Goal: Information Seeking & Learning: Learn about a topic

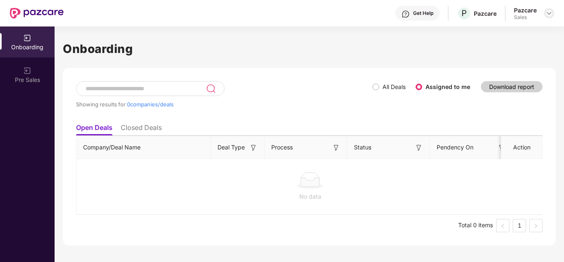
click at [549, 11] on img at bounding box center [548, 13] width 7 height 7
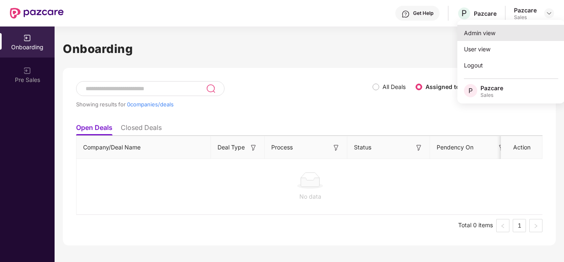
click at [493, 39] on div "Admin view" at bounding box center [510, 33] width 107 height 16
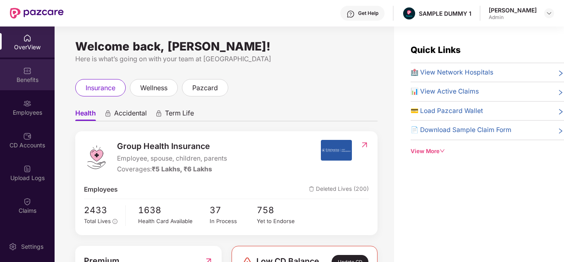
click at [29, 76] on div "Benefits" at bounding box center [27, 80] width 55 height 8
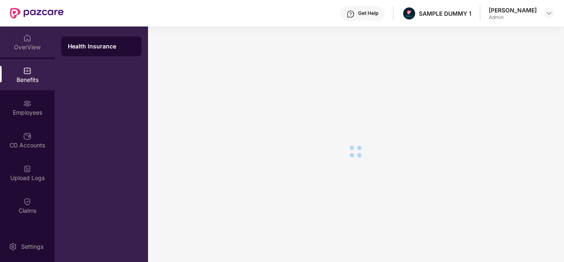
click at [26, 40] on img at bounding box center [27, 38] width 8 height 8
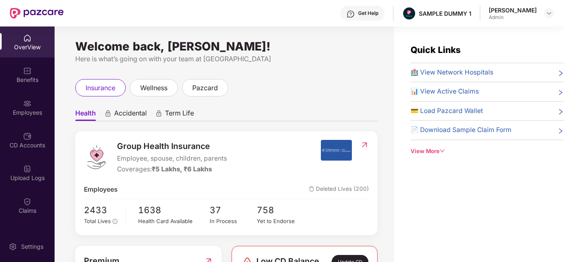
scroll to position [61, 0]
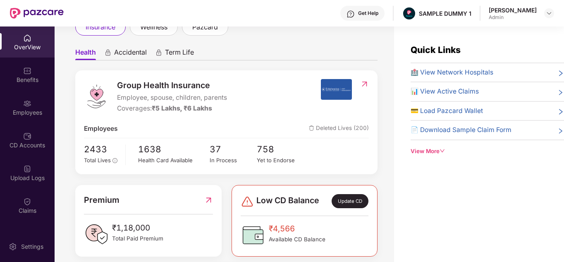
click at [167, 49] on span "Term Life" at bounding box center [179, 54] width 29 height 12
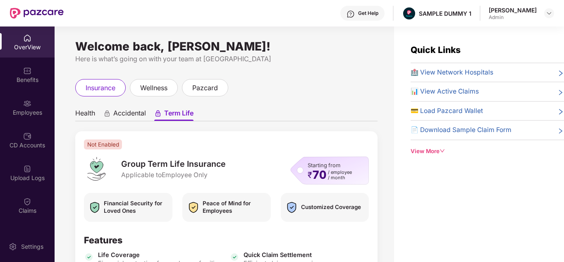
click at [427, 149] on div "View More" at bounding box center [486, 151] width 153 height 9
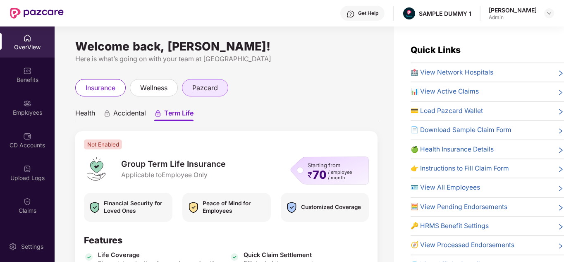
click at [221, 82] on div "pazcard" at bounding box center [205, 87] width 46 height 17
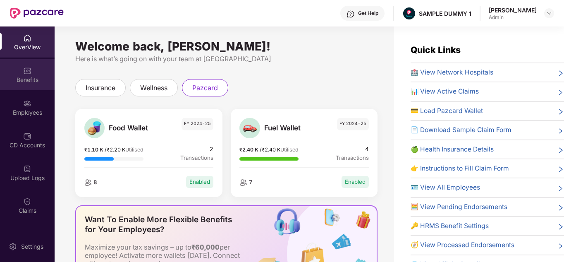
click at [27, 72] on img at bounding box center [27, 71] width 8 height 8
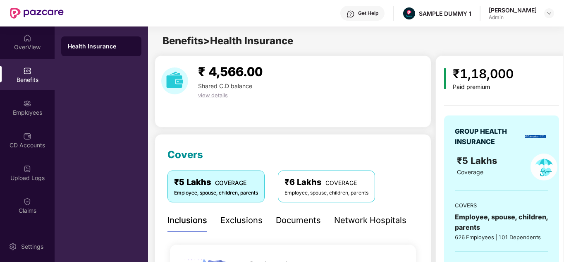
click at [304, 222] on div "Documents" at bounding box center [298, 220] width 45 height 13
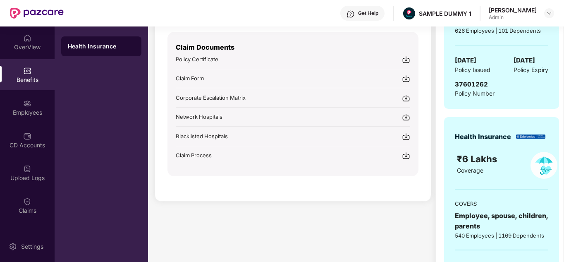
scroll to position [207, 0]
click at [378, 8] on div "Get Help" at bounding box center [362, 13] width 44 height 15
click at [228, 217] on div "₹ 4,566.00 Shared C.D balance view details Covers ₹5 Lakhs COVERAGE Employee, s…" at bounding box center [293, 86] width 276 height 475
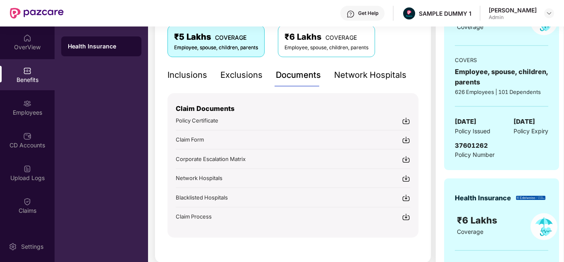
scroll to position [144, 0]
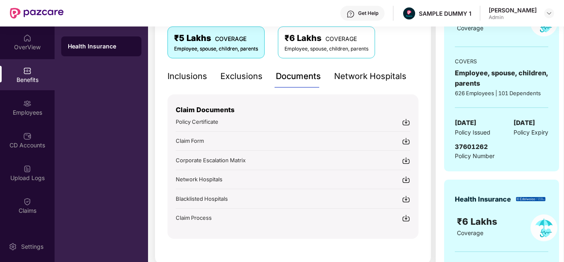
click at [356, 81] on div "Network Hospitals" at bounding box center [370, 76] width 72 height 13
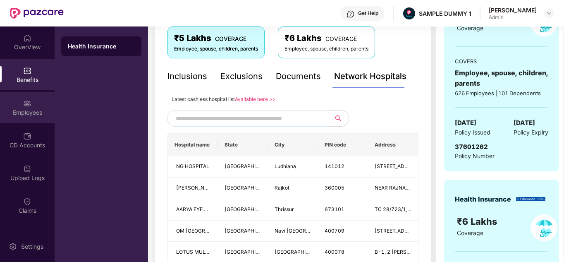
click at [24, 107] on img at bounding box center [27, 103] width 8 height 8
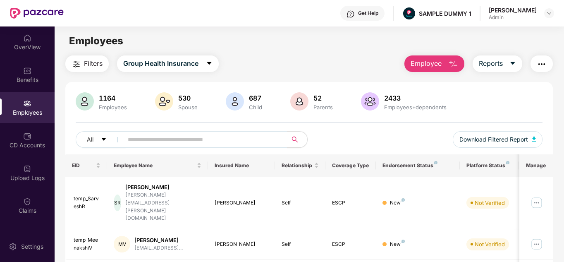
click at [457, 59] on img "button" at bounding box center [453, 64] width 10 height 10
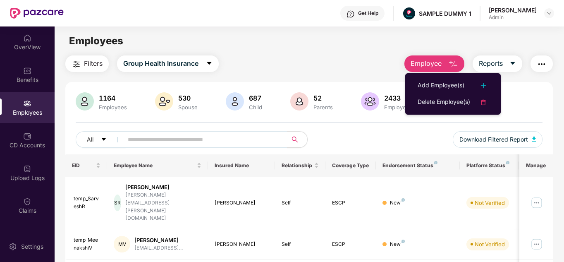
click at [394, 56] on div "Filters Group Health Insurance Employee Reports" at bounding box center [309, 63] width 488 height 17
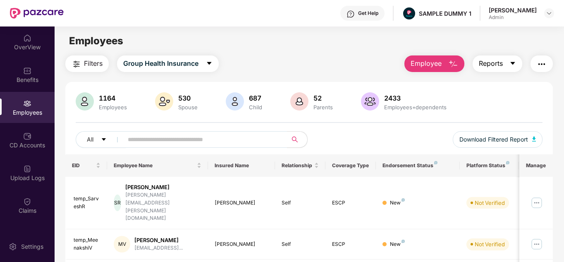
click at [493, 64] on span "Reports" at bounding box center [490, 63] width 24 height 10
click at [543, 63] on img "button" at bounding box center [541, 64] width 10 height 10
click at [97, 63] on span "Filters" at bounding box center [93, 63] width 19 height 10
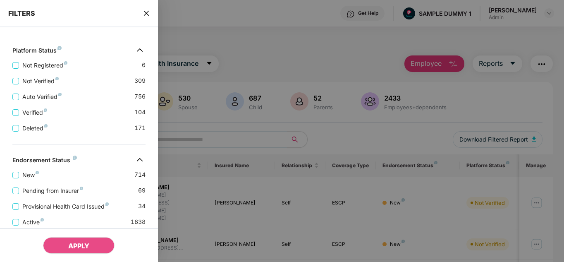
scroll to position [252, 0]
click at [28, 124] on span "Deleted" at bounding box center [35, 126] width 32 height 9
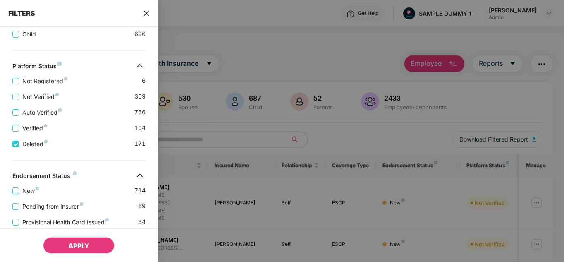
click at [89, 249] on span "APPLY" at bounding box center [78, 245] width 21 height 8
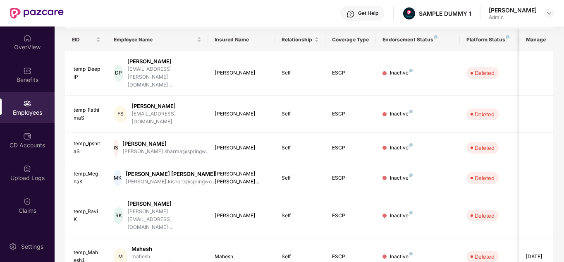
scroll to position [0, 0]
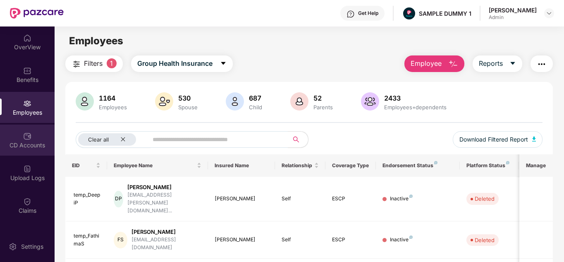
click at [5, 143] on div "CD Accounts" at bounding box center [27, 145] width 55 height 8
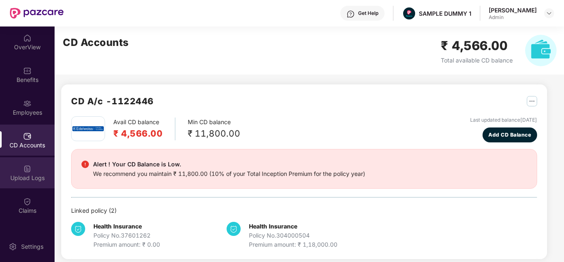
scroll to position [21, 0]
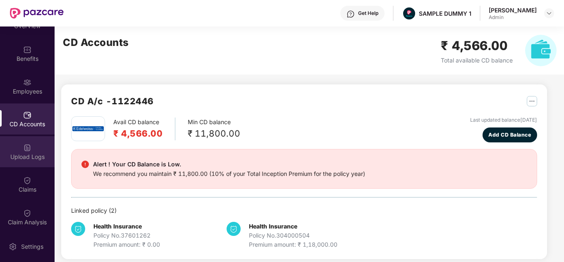
click at [31, 187] on div "Claims" at bounding box center [27, 189] width 55 height 8
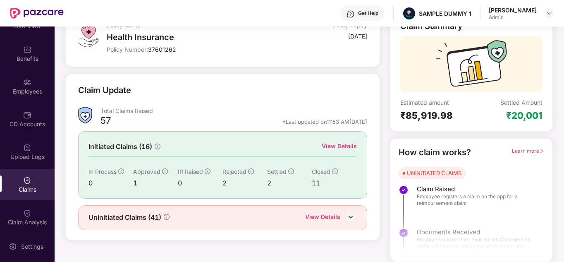
scroll to position [62, 0]
click at [331, 149] on div "View Details" at bounding box center [338, 145] width 35 height 9
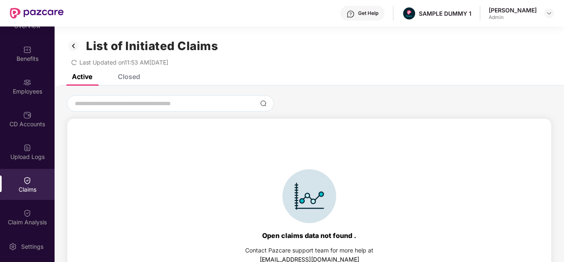
click at [127, 79] on div "Closed" at bounding box center [129, 76] width 22 height 8
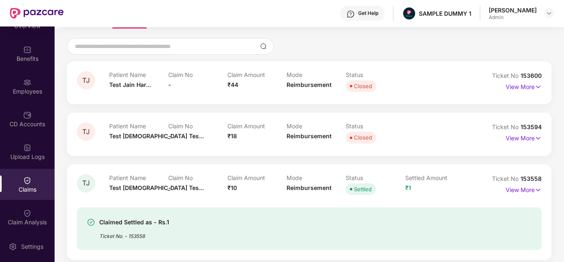
scroll to position [57, 0]
click at [524, 86] on p "View More" at bounding box center [523, 85] width 36 height 11
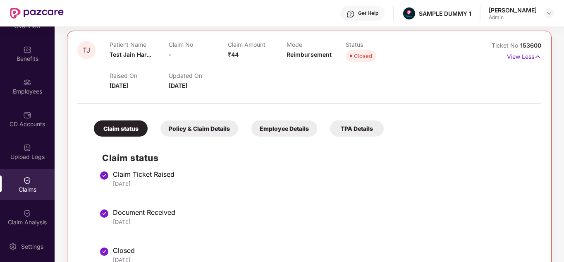
scroll to position [128, 0]
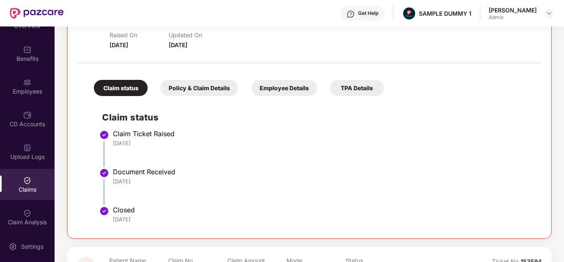
click at [193, 90] on div "Policy & Claim Details" at bounding box center [199, 88] width 78 height 16
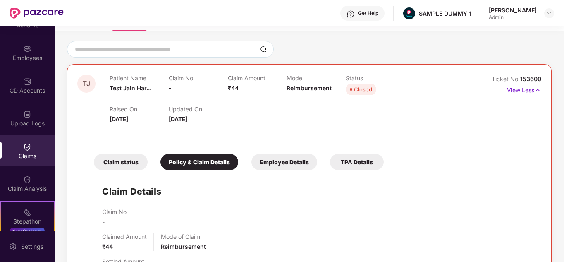
scroll to position [57, 0]
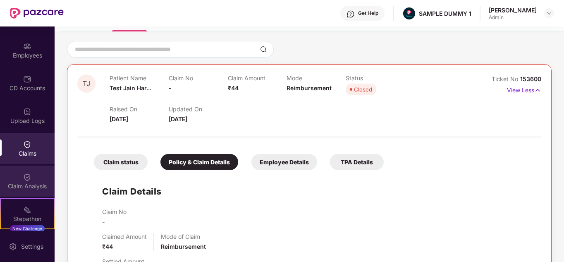
click at [22, 187] on div "Claim Analysis" at bounding box center [27, 186] width 55 height 8
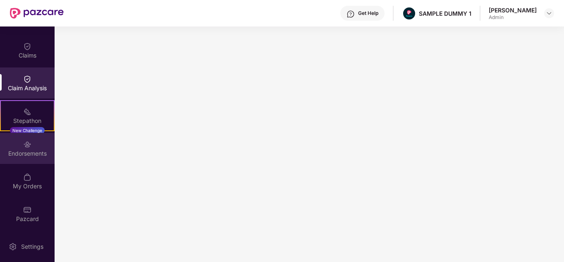
scroll to position [155, 0]
click at [28, 160] on div "Endorsements" at bounding box center [27, 148] width 55 height 31
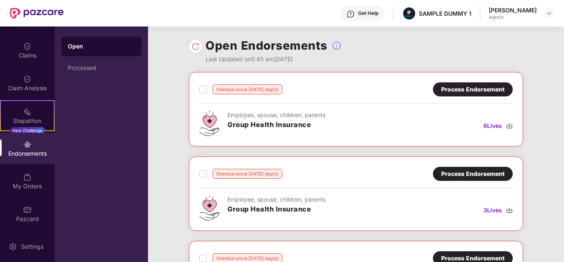
scroll to position [17, 0]
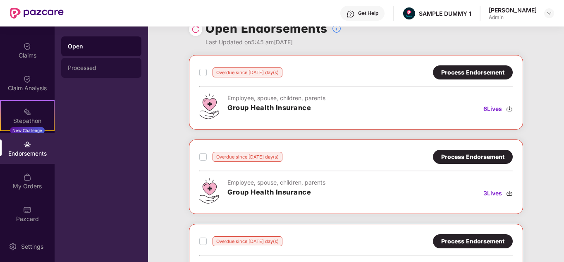
click at [109, 64] on div "Processed" at bounding box center [101, 67] width 67 height 7
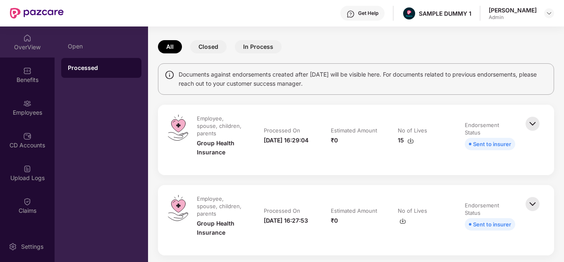
click at [33, 44] on div "OverView" at bounding box center [27, 47] width 55 height 8
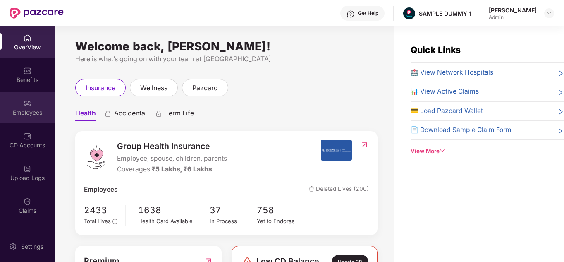
click at [31, 105] on div "Employees" at bounding box center [27, 107] width 55 height 31
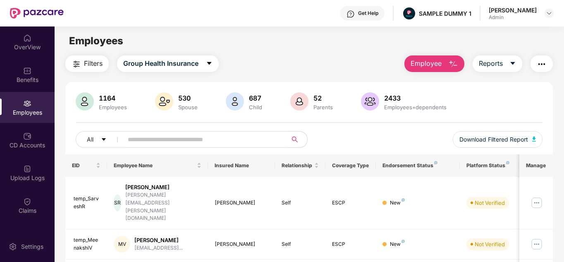
click at [426, 59] on span "Employee" at bounding box center [425, 63] width 31 height 10
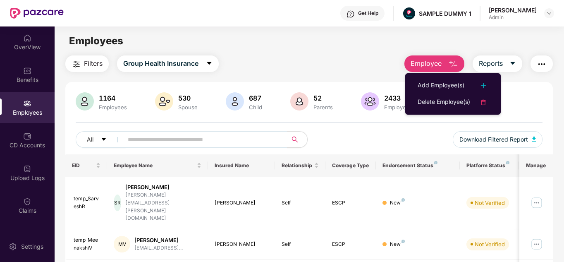
click at [328, 38] on div "Employees" at bounding box center [309, 41] width 509 height 16
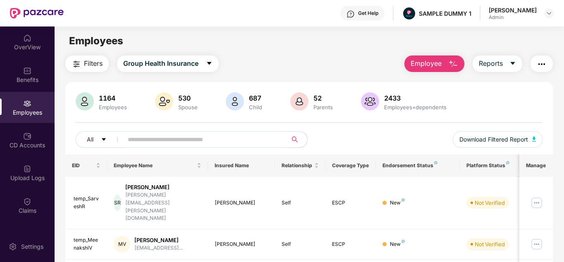
click at [88, 62] on span "Filters" at bounding box center [93, 63] width 19 height 10
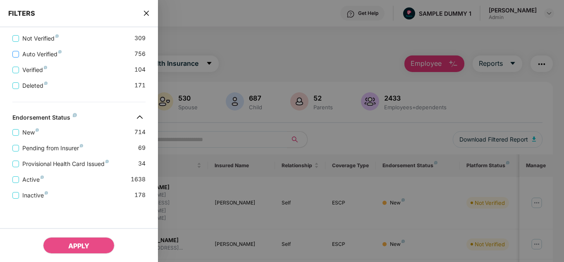
scroll to position [293, 0]
click at [20, 134] on span "New" at bounding box center [30, 132] width 23 height 9
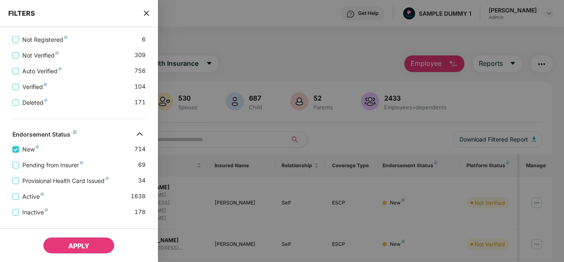
click at [84, 244] on span "APPLY" at bounding box center [78, 245] width 21 height 8
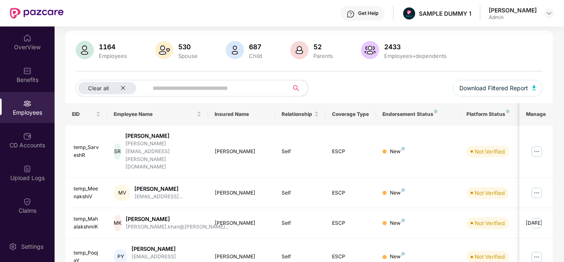
scroll to position [0, 0]
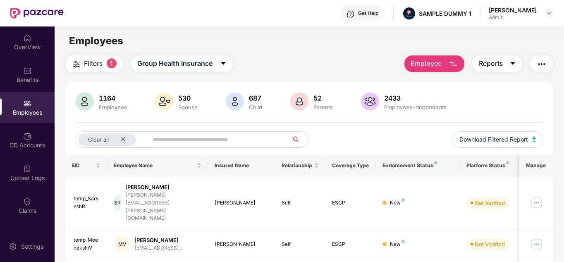
click at [497, 67] on span "Reports" at bounding box center [490, 63] width 24 height 10
click at [18, 143] on div "CD Accounts" at bounding box center [27, 145] width 55 height 8
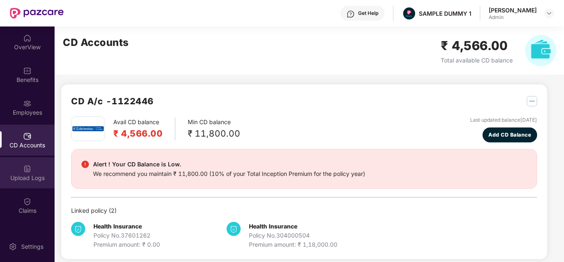
scroll to position [18, 0]
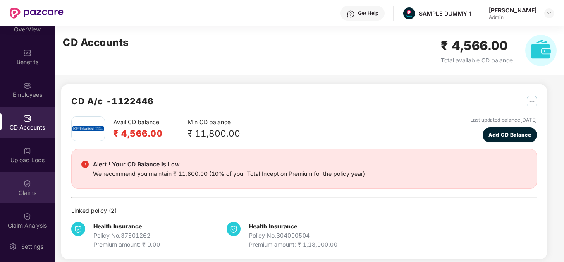
click at [24, 187] on img at bounding box center [27, 183] width 8 height 8
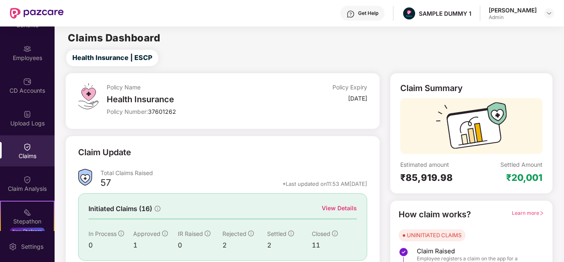
scroll to position [62, 0]
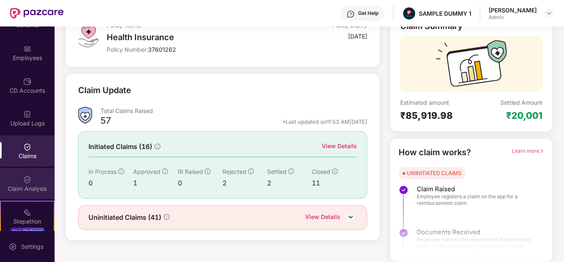
click at [34, 189] on div "Claim Analysis" at bounding box center [27, 188] width 55 height 8
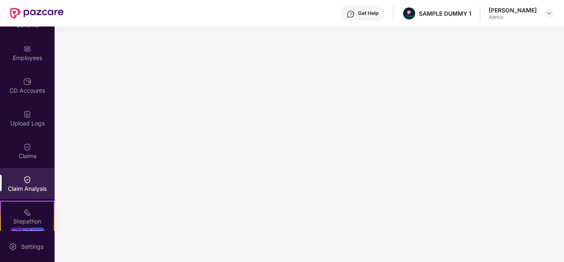
click at [371, 14] on div "Get Help" at bounding box center [368, 13] width 20 height 7
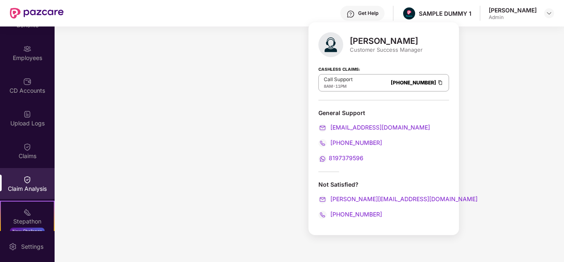
click at [364, 12] on div "Get Help" at bounding box center [362, 13] width 44 height 15
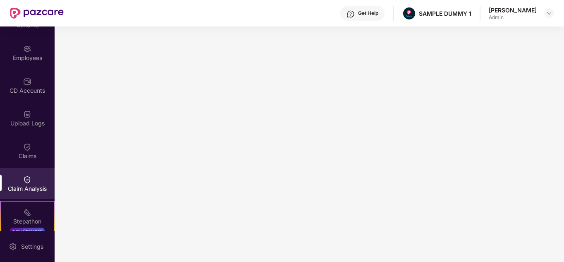
scroll to position [155, 0]
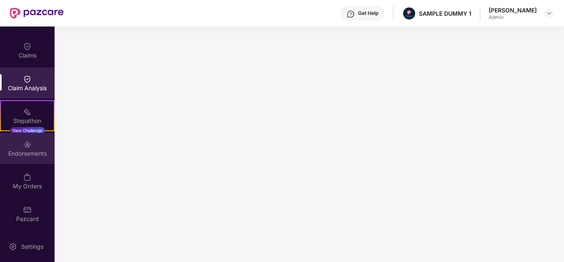
click at [29, 162] on div "Endorsements" at bounding box center [27, 148] width 55 height 31
